Goal: Find specific page/section: Find specific page/section

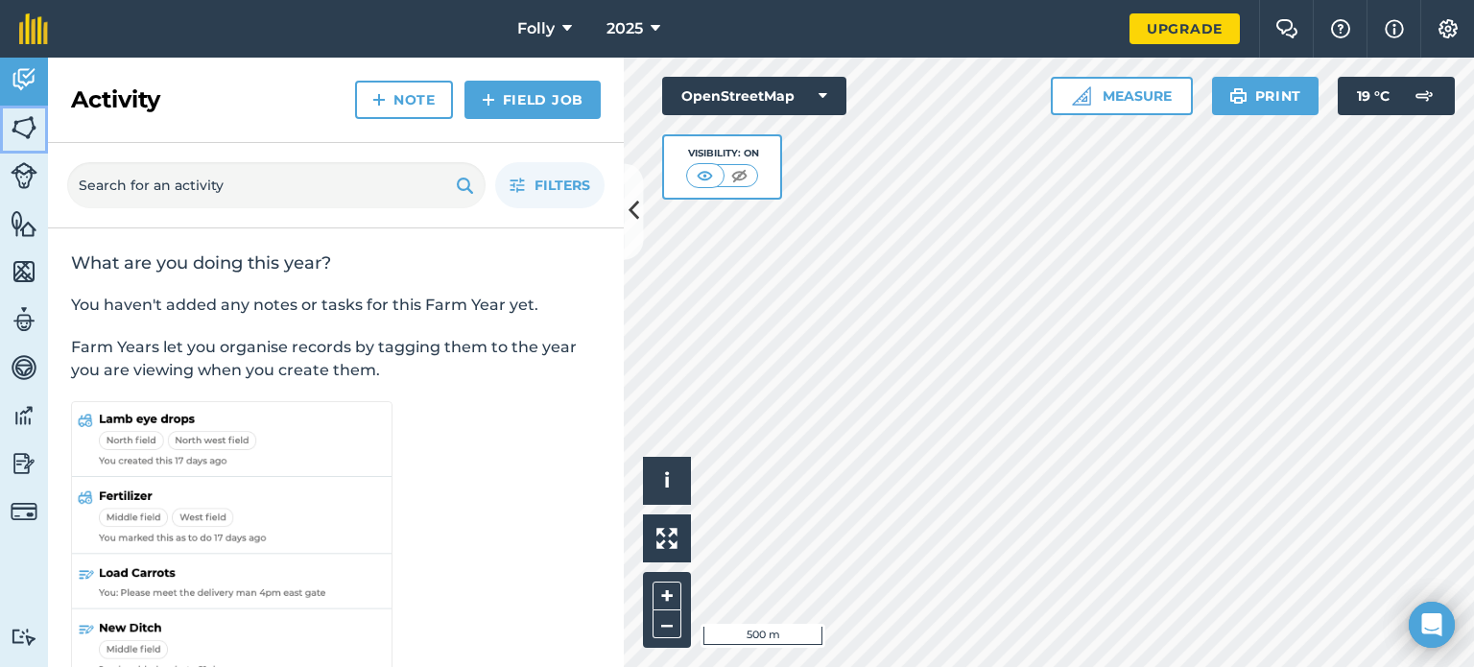
click at [20, 123] on img at bounding box center [24, 127] width 27 height 29
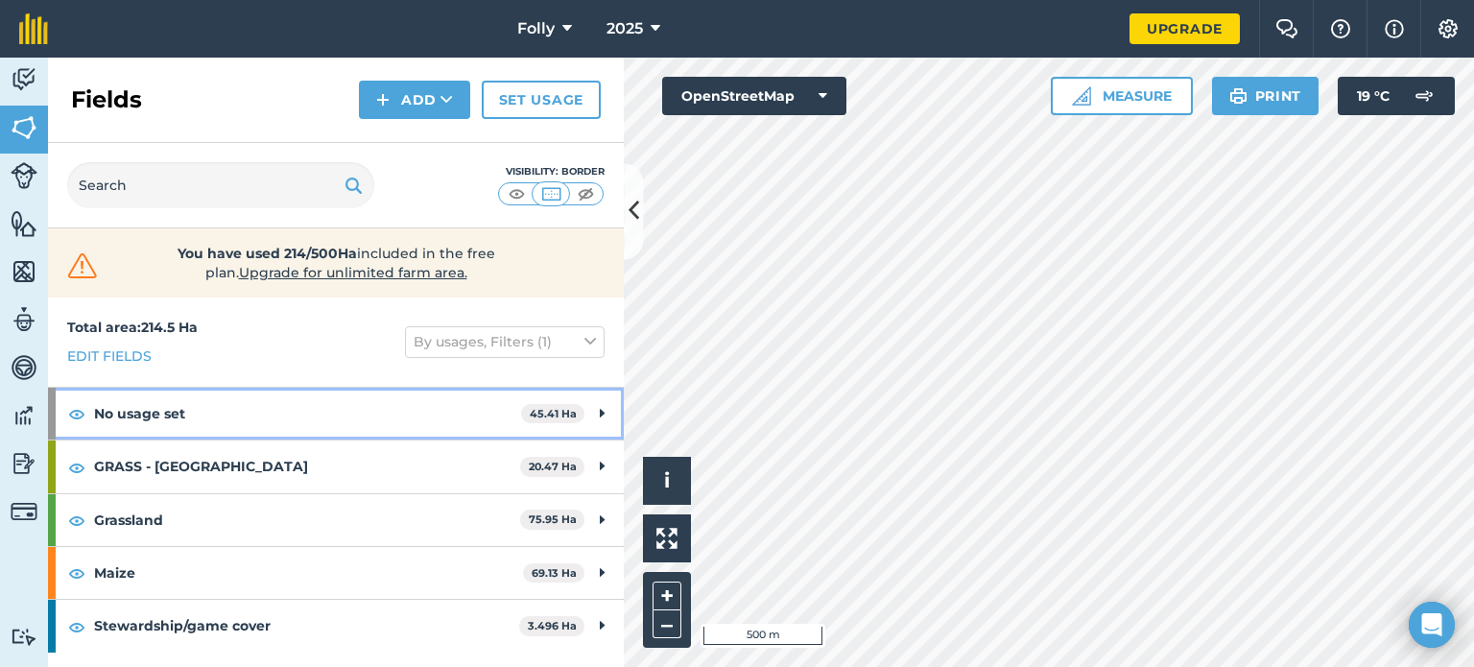
click at [176, 416] on strong "No usage set" at bounding box center [307, 414] width 427 height 52
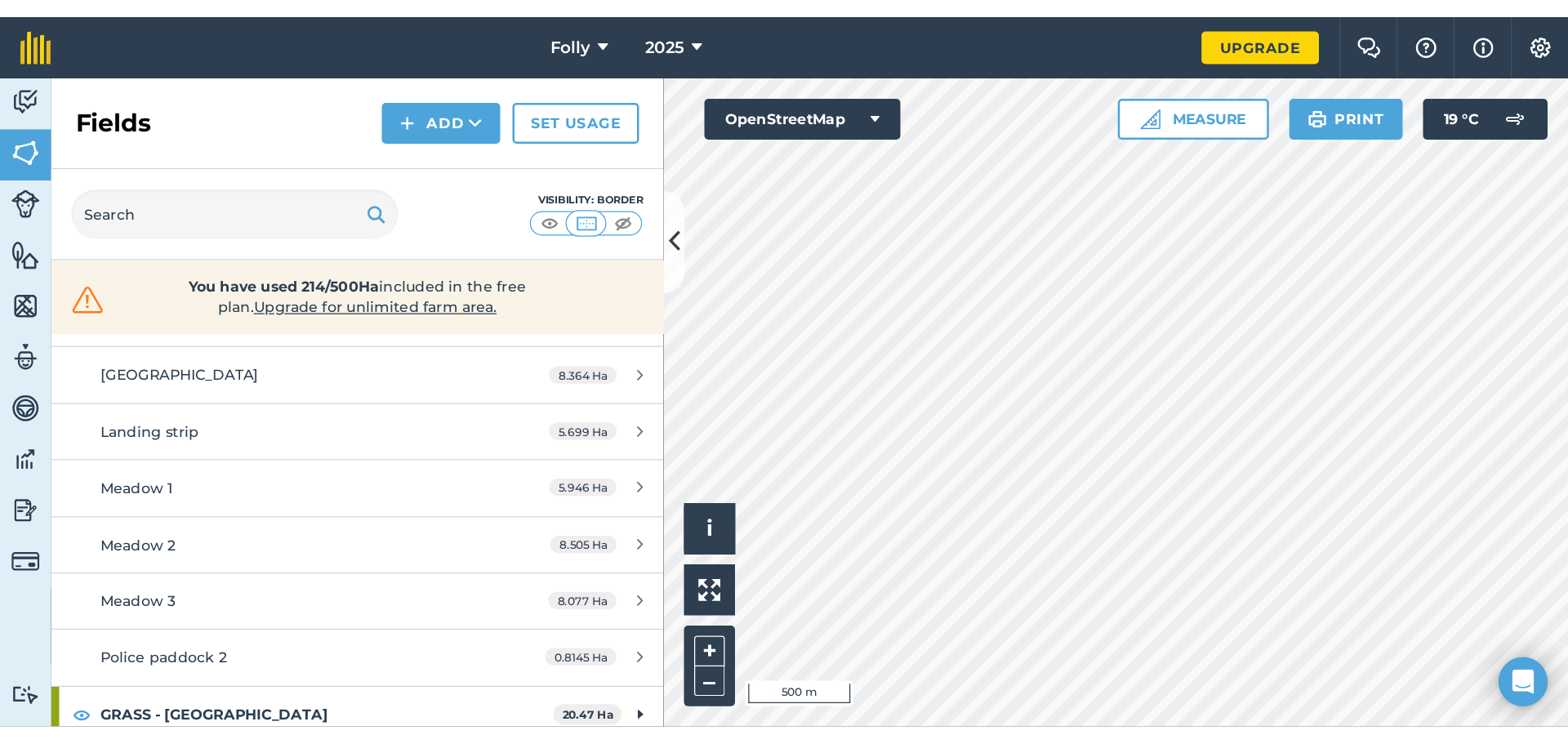
scroll to position [245, 0]
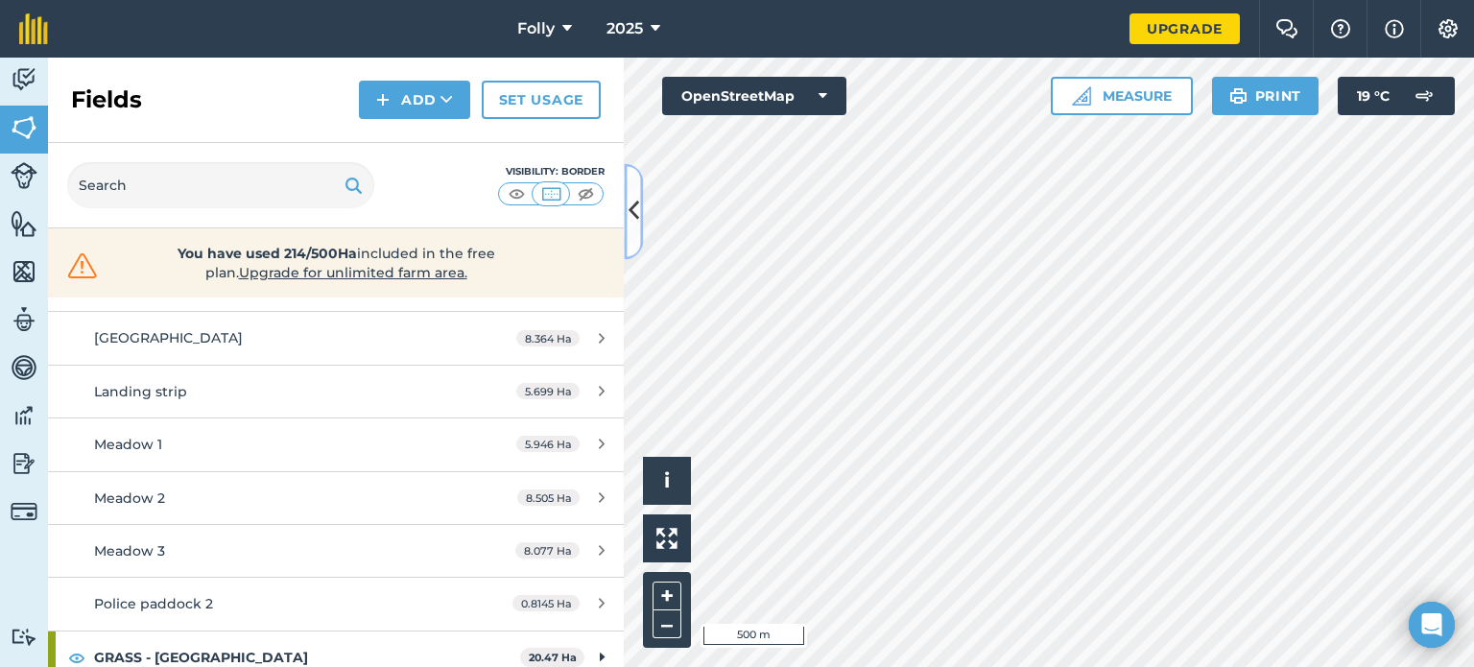
click at [626, 199] on button at bounding box center [633, 211] width 19 height 96
